Goal: Task Accomplishment & Management: Manage account settings

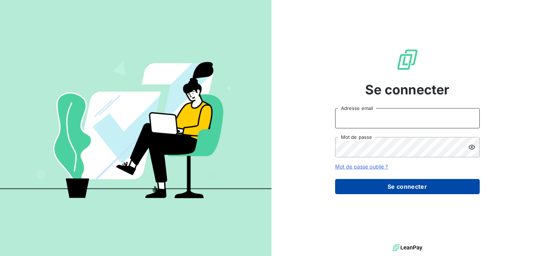
type input "[EMAIL_ADDRESS][DOMAIN_NAME]"
click at [429, 193] on button "Se connecter" at bounding box center [407, 186] width 145 height 15
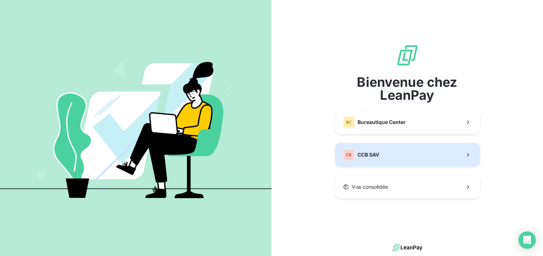
click at [403, 158] on button "CS CCB SAV" at bounding box center [407, 155] width 145 height 24
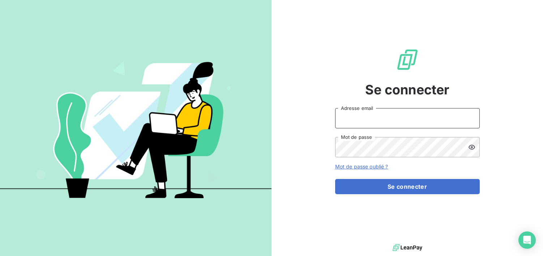
type input "[EMAIL_ADDRESS][DOMAIN_NAME]"
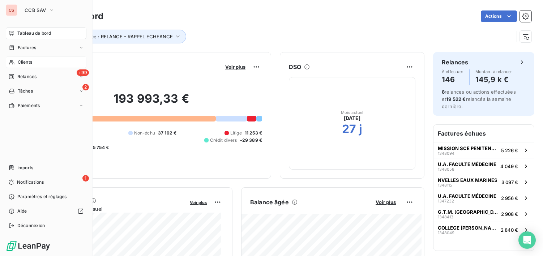
click at [24, 65] on span "Clients" at bounding box center [25, 62] width 14 height 7
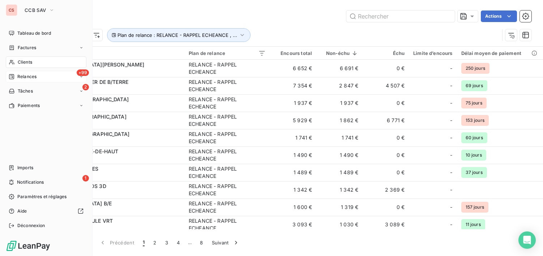
click at [32, 76] on span "Relances" at bounding box center [26, 76] width 19 height 7
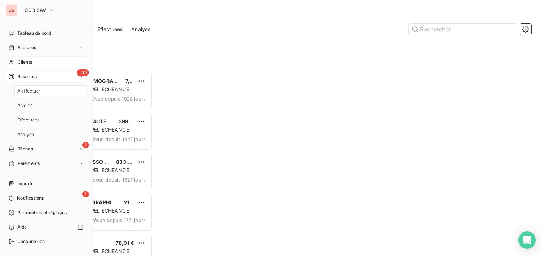
scroll to position [180, 112]
